Goal: Task Accomplishment & Management: Use online tool/utility

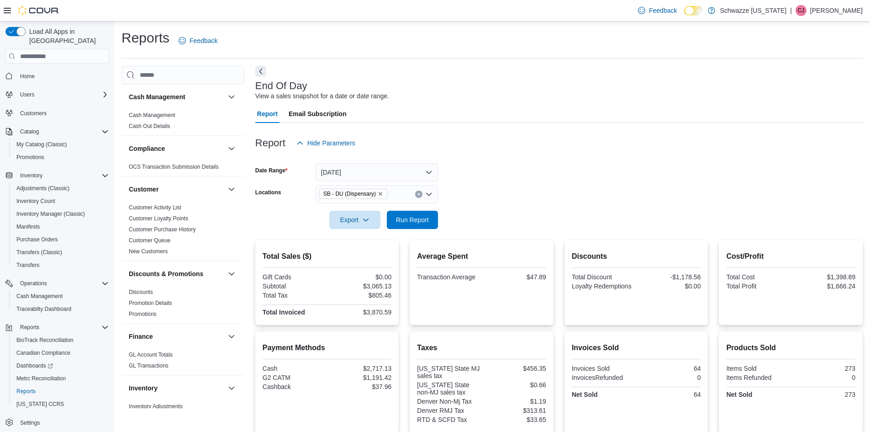
scroll to position [133, 0]
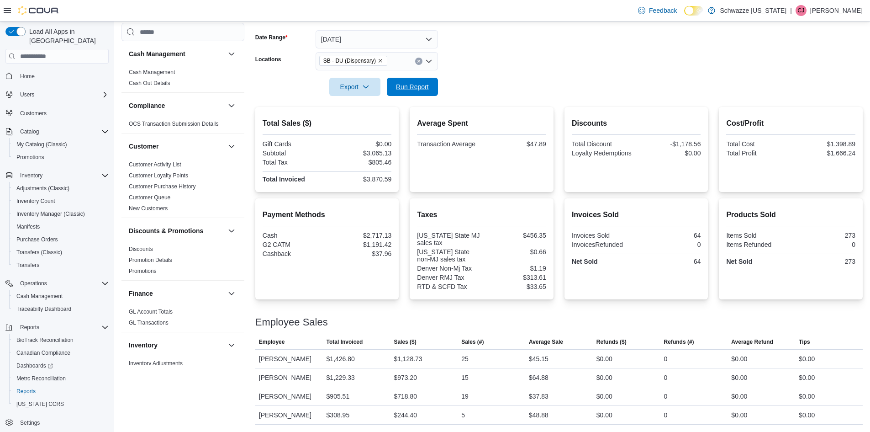
click at [417, 90] on span "Run Report" at bounding box center [412, 86] width 33 height 9
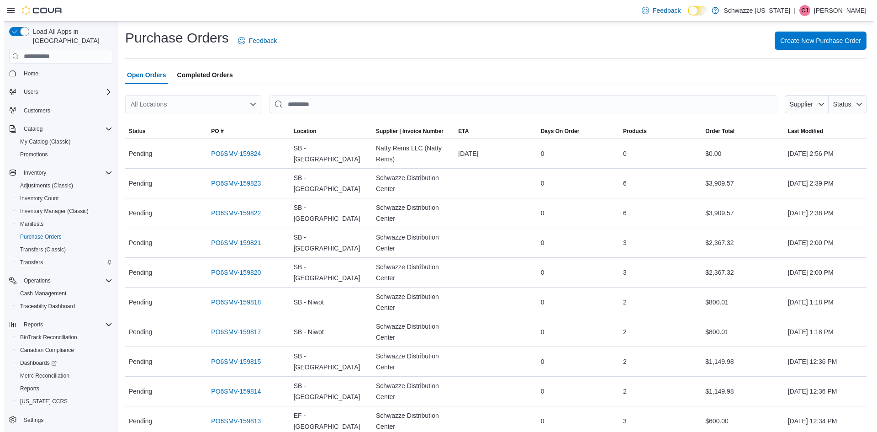
scroll to position [3, 0]
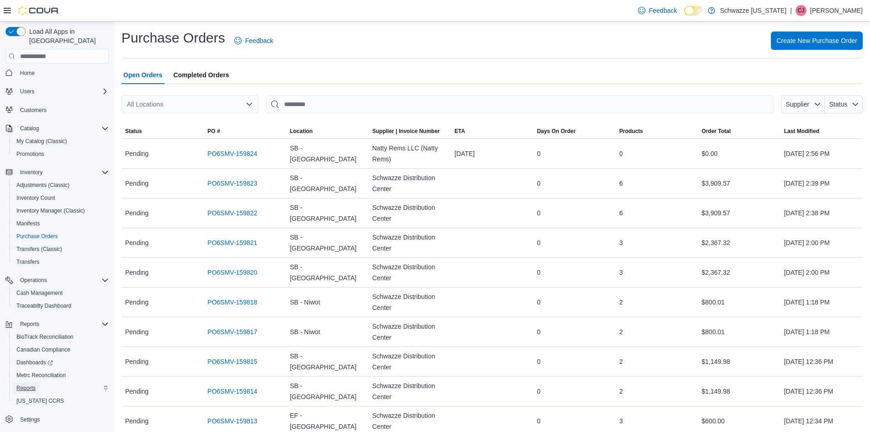
click at [22, 384] on span "Reports" at bounding box center [25, 387] width 19 height 7
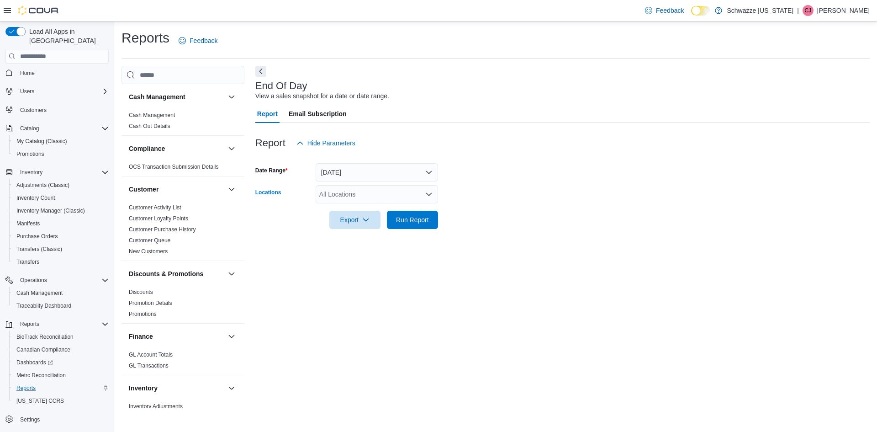
click at [348, 194] on div "All Locations" at bounding box center [377, 194] width 122 height 18
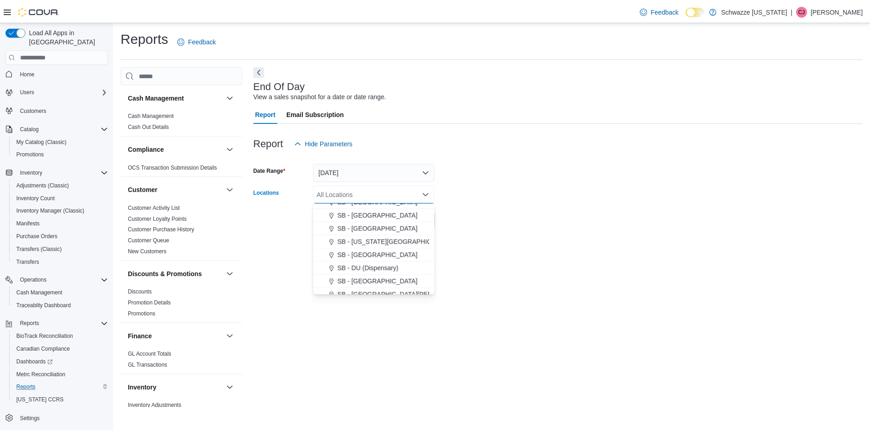
scroll to position [183, 0]
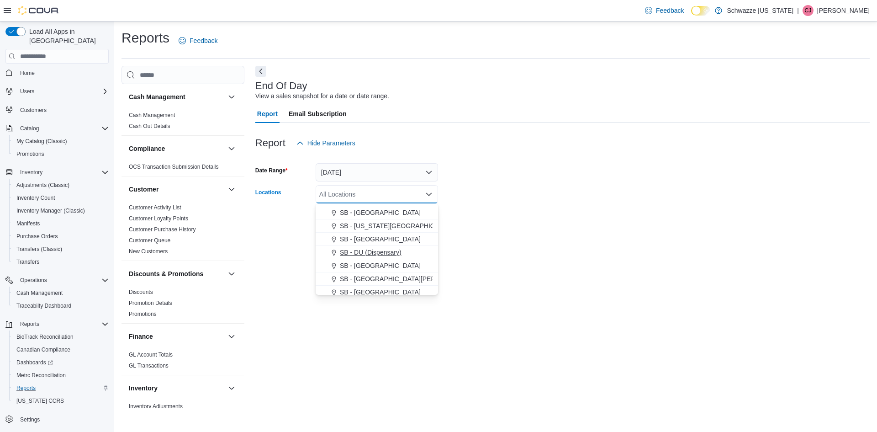
click at [379, 251] on span "SB - DU (Dispensary)" at bounding box center [371, 252] width 62 height 9
click at [522, 245] on div "End Of Day View a sales snapshot for a date or date range. Report Email Subscri…" at bounding box center [562, 237] width 614 height 342
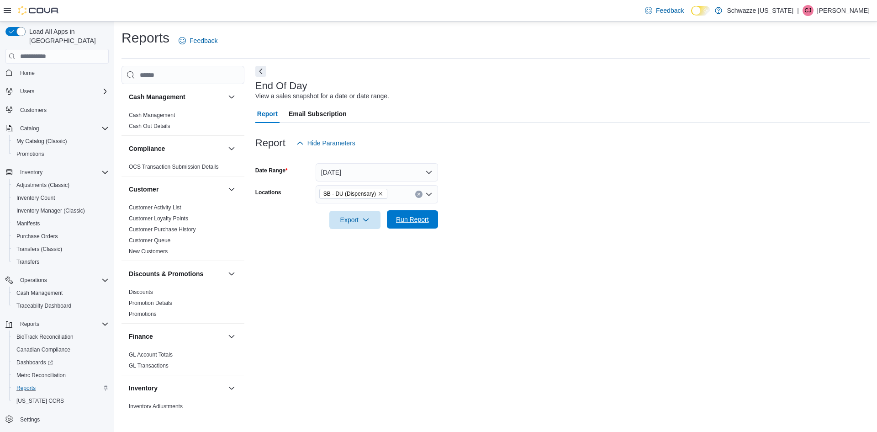
click at [417, 222] on span "Run Report" at bounding box center [412, 219] width 33 height 9
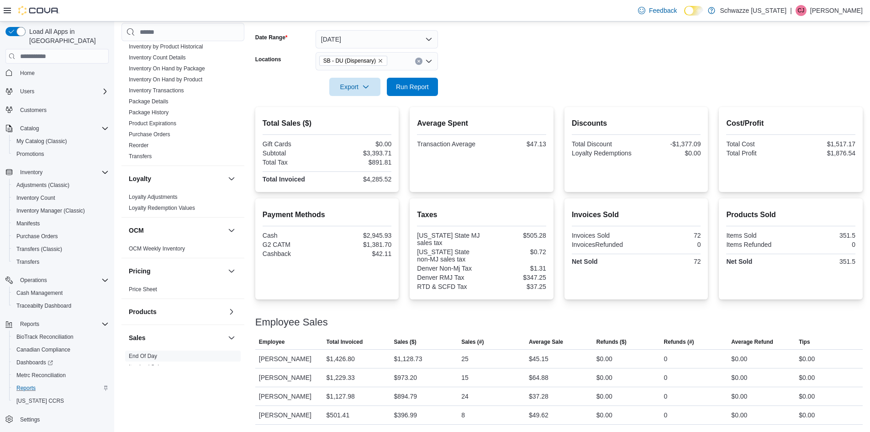
scroll to position [320, 0]
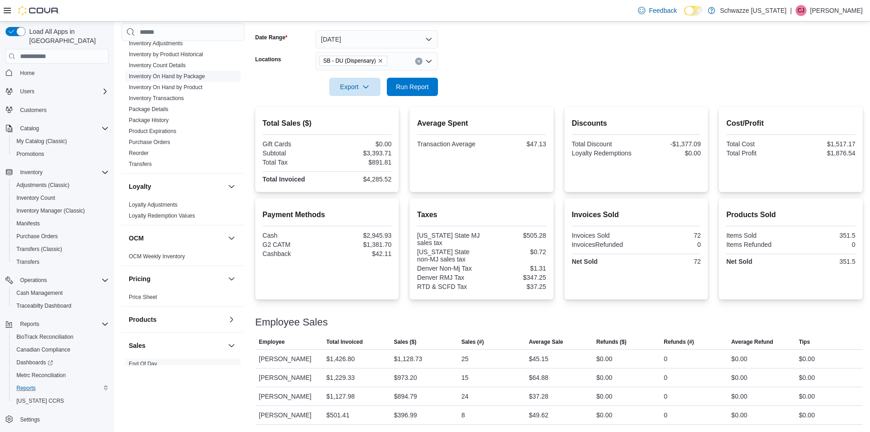
click at [158, 78] on link "Inventory On Hand by Package" at bounding box center [167, 76] width 76 height 6
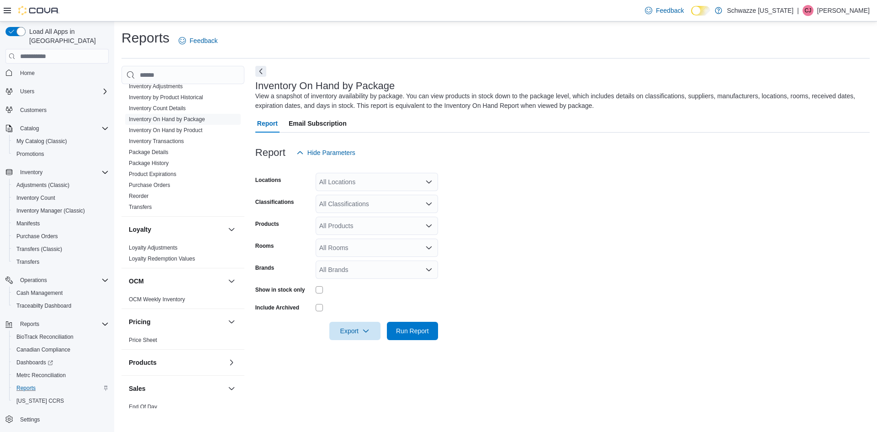
click at [317, 285] on div at bounding box center [377, 289] width 122 height 14
click at [371, 179] on div "All Locations" at bounding box center [377, 182] width 122 height 18
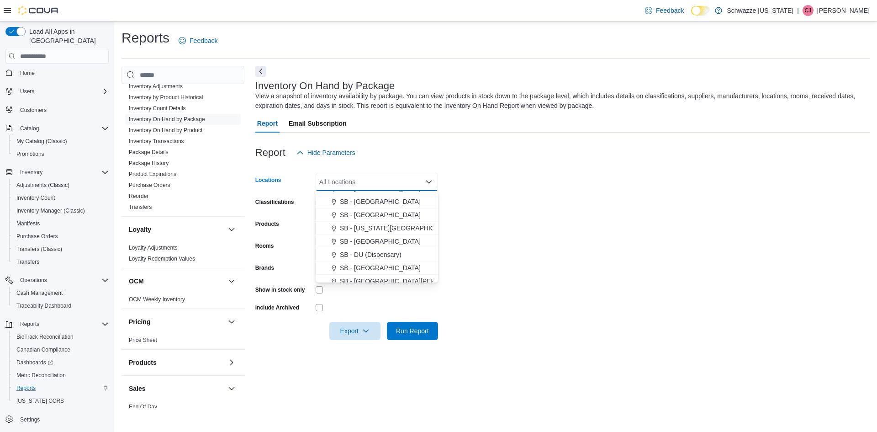
scroll to position [183, 0]
click at [383, 243] on span "SB - DU (Dispensary)" at bounding box center [371, 239] width 62 height 9
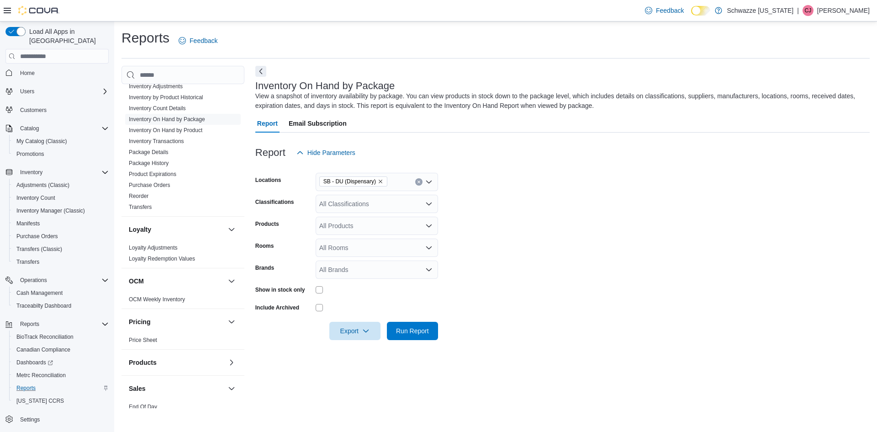
click at [489, 240] on form "Locations SB - DU (Dispensary) Classifications All Classifications Products All…" at bounding box center [562, 251] width 614 height 178
click at [357, 207] on div "All Classifications" at bounding box center [377, 204] width 122 height 18
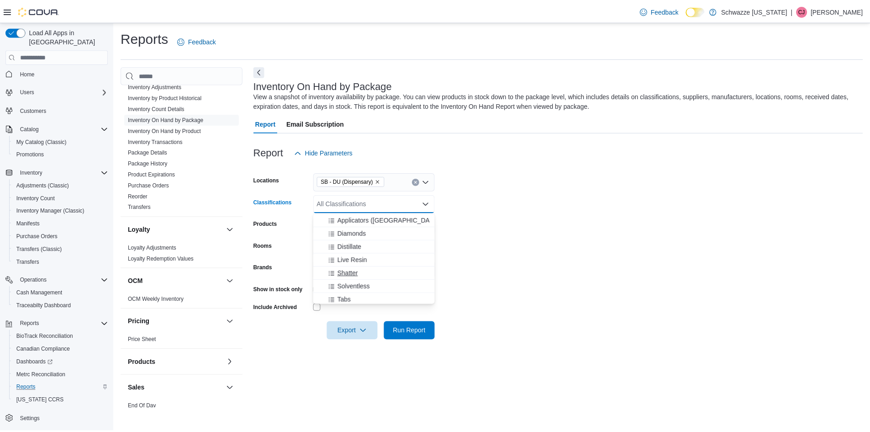
scroll to position [274, 0]
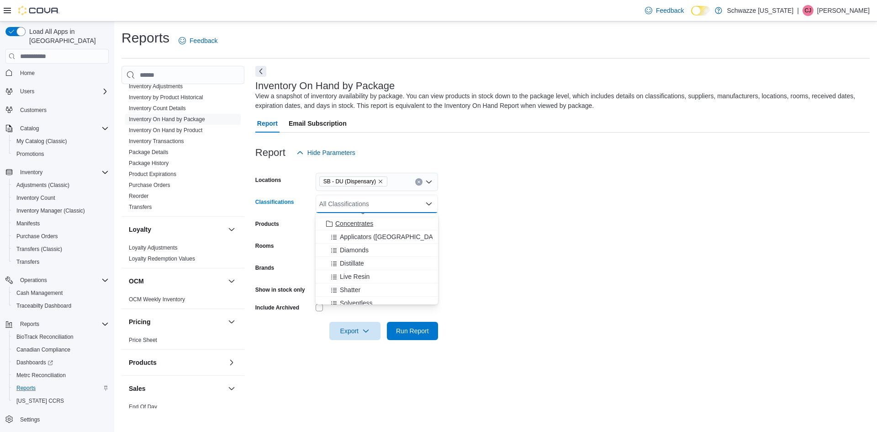
click at [348, 222] on span "Concentrates" at bounding box center [354, 223] width 38 height 9
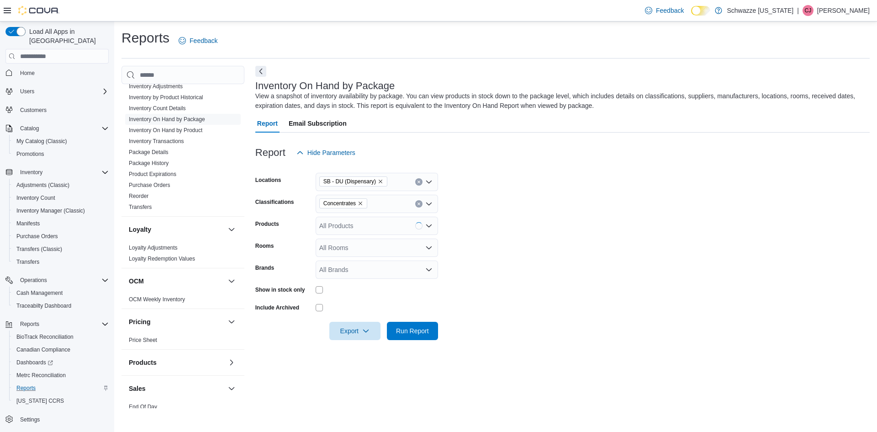
click at [522, 245] on form "Locations SB - DU (Dispensary) Classifications Concentrates Products All Produc…" at bounding box center [562, 251] width 614 height 178
click at [416, 332] on span "Run Report" at bounding box center [412, 330] width 33 height 9
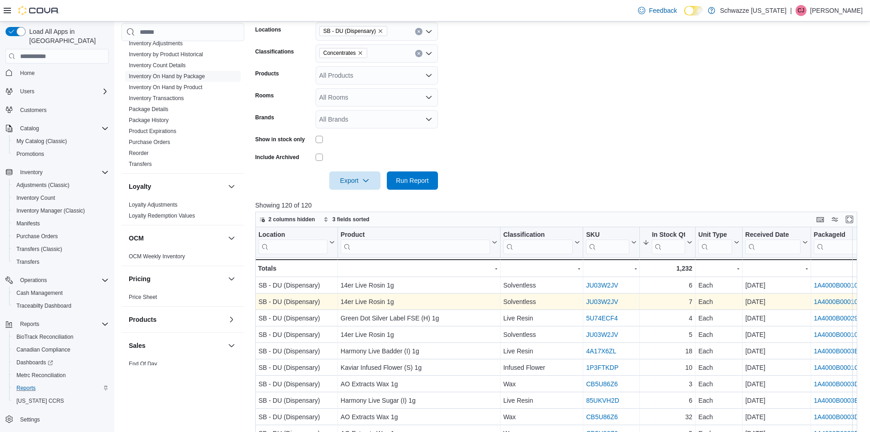
scroll to position [228, 0]
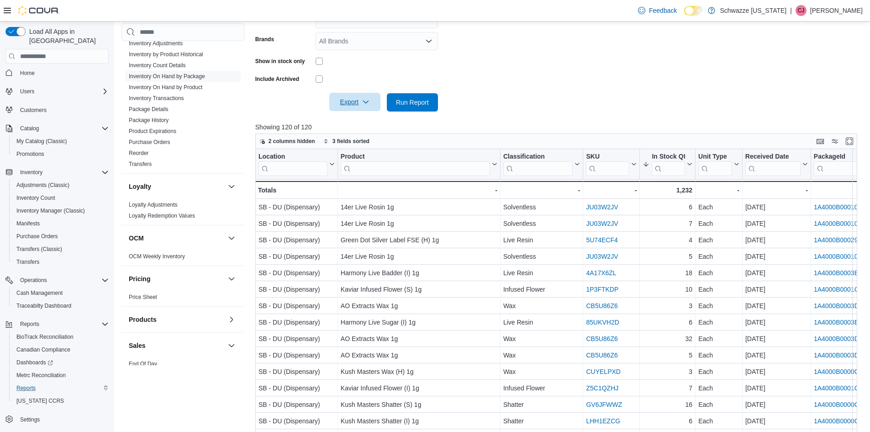
click at [342, 106] on span "Export" at bounding box center [355, 102] width 40 height 18
click at [354, 127] on button "Export to Excel" at bounding box center [356, 120] width 52 height 18
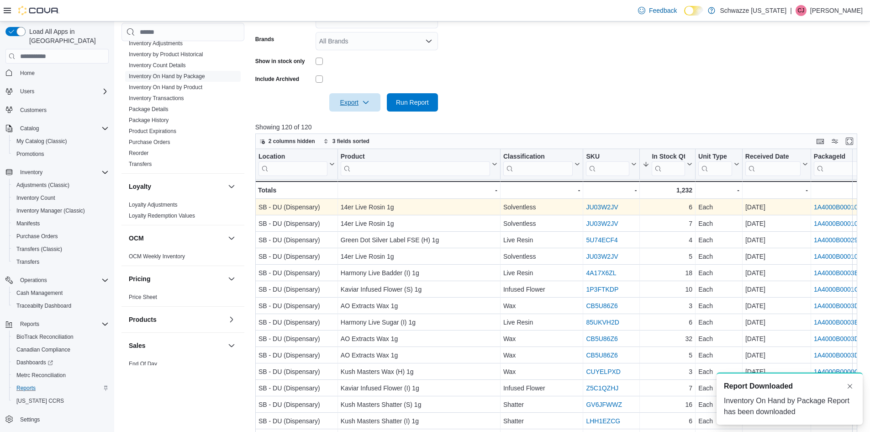
scroll to position [0, 0]
